Goal: Navigation & Orientation: Find specific page/section

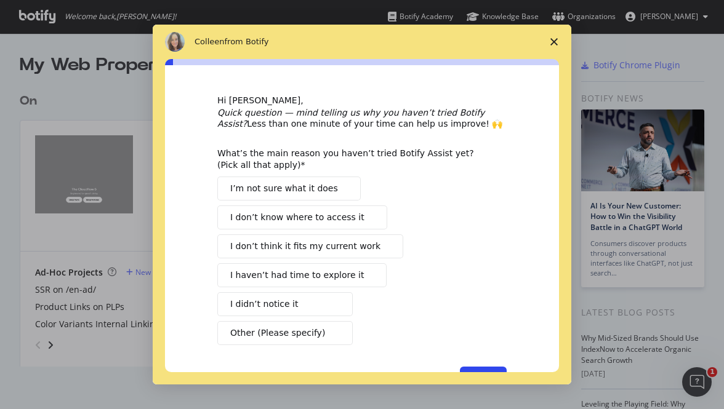
click at [558, 44] on span "Close survey" at bounding box center [554, 42] width 34 height 34
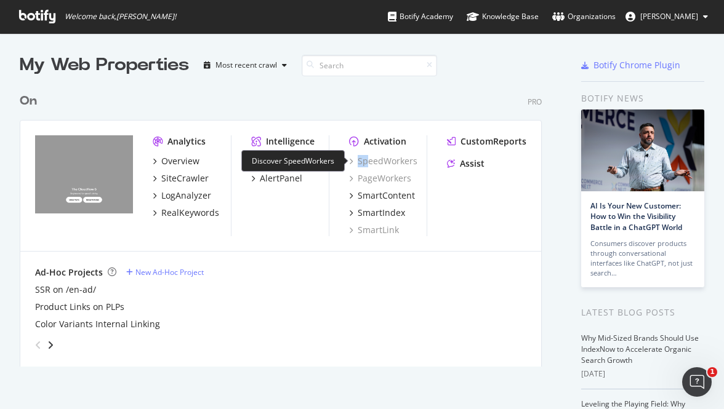
drag, startPoint x: 418, startPoint y: 162, endPoint x: 369, endPoint y: 162, distance: 49.3
click at [369, 162] on div "SpeedWorkers" at bounding box center [388, 161] width 78 height 12
click at [369, 162] on div "SpeedWorkers" at bounding box center [383, 161] width 68 height 12
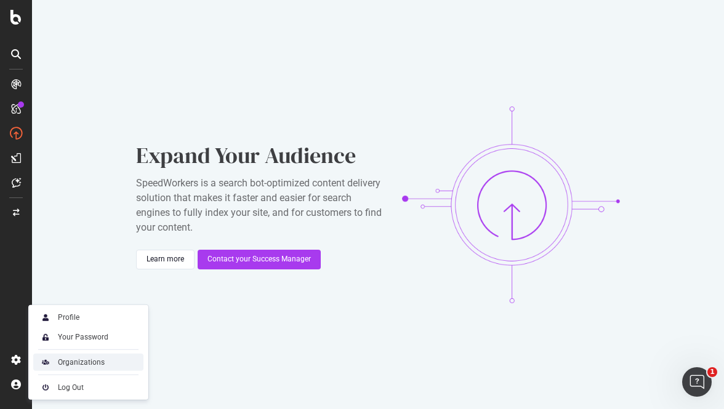
click at [66, 364] on div "Organizations" at bounding box center [81, 363] width 47 height 10
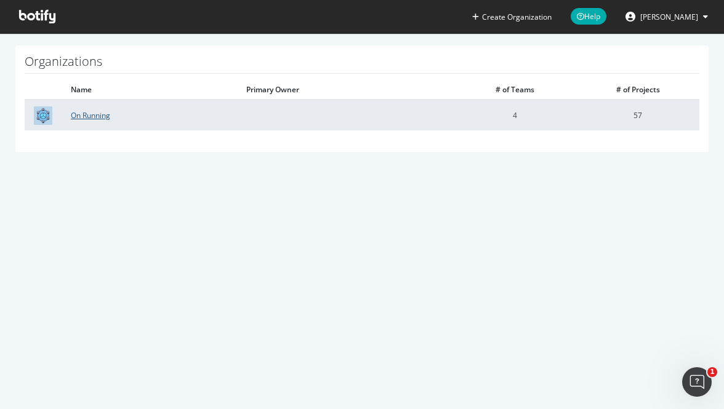
click at [97, 113] on link "On Running" at bounding box center [90, 115] width 39 height 10
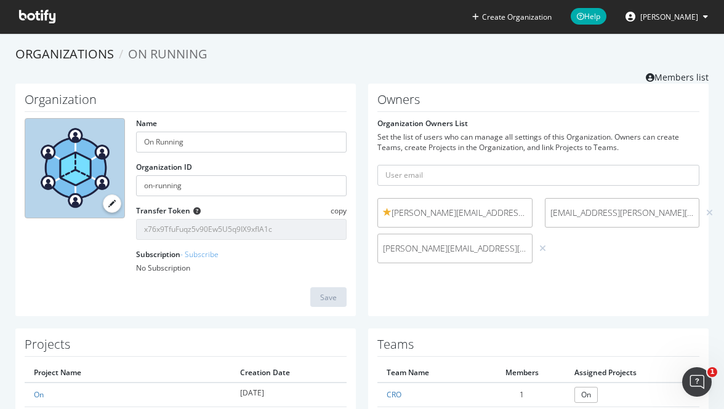
click at [681, 12] on span "[PERSON_NAME]" at bounding box center [669, 17] width 58 height 10
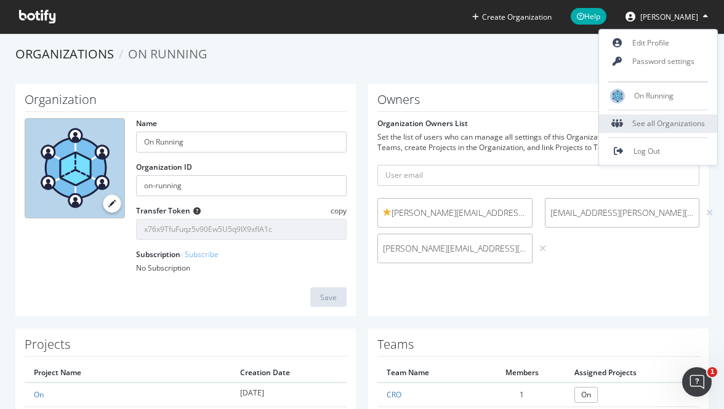
click at [660, 129] on div "See all Organizations" at bounding box center [658, 124] width 118 height 18
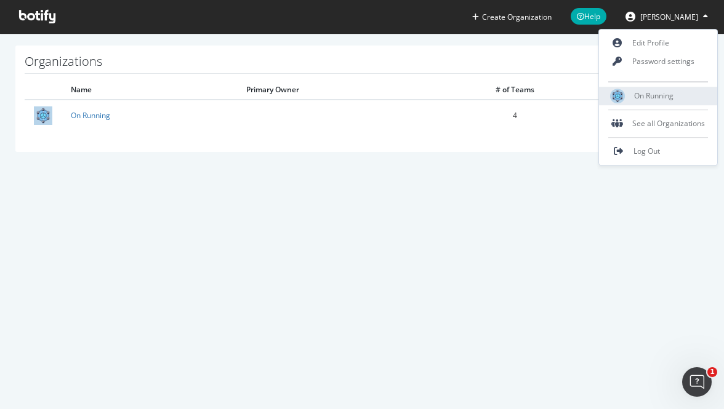
click at [658, 102] on div "On Running" at bounding box center [658, 96] width 118 height 18
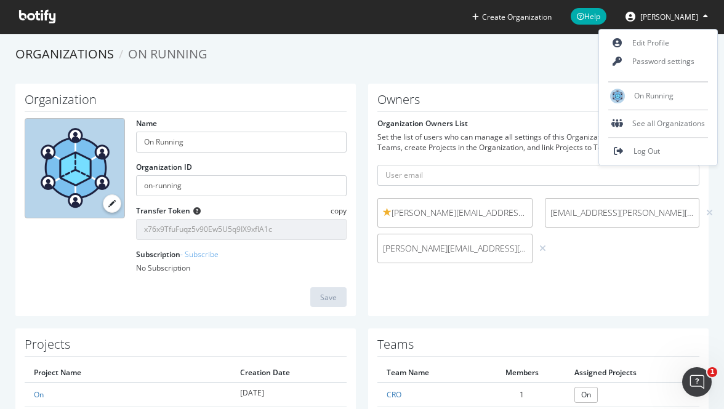
scroll to position [191, 0]
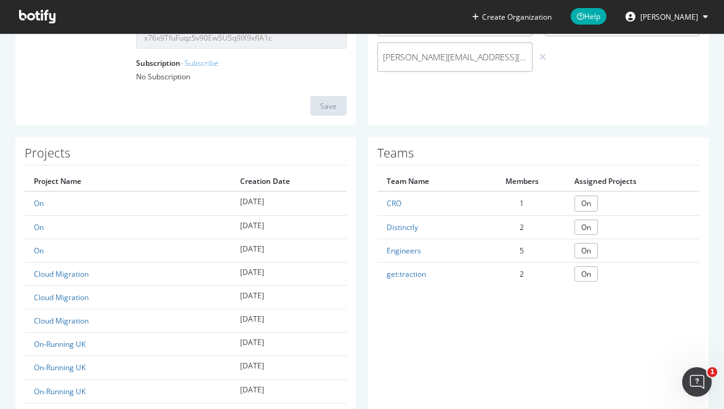
click at [31, 23] on icon at bounding box center [37, 17] width 36 height 14
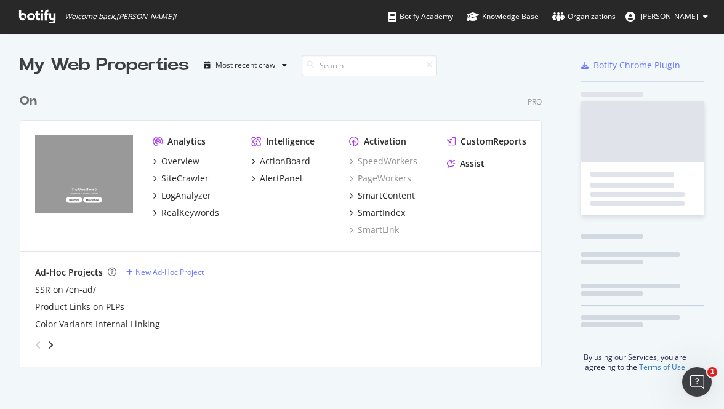
scroll to position [409, 724]
